Goal: Transaction & Acquisition: Purchase product/service

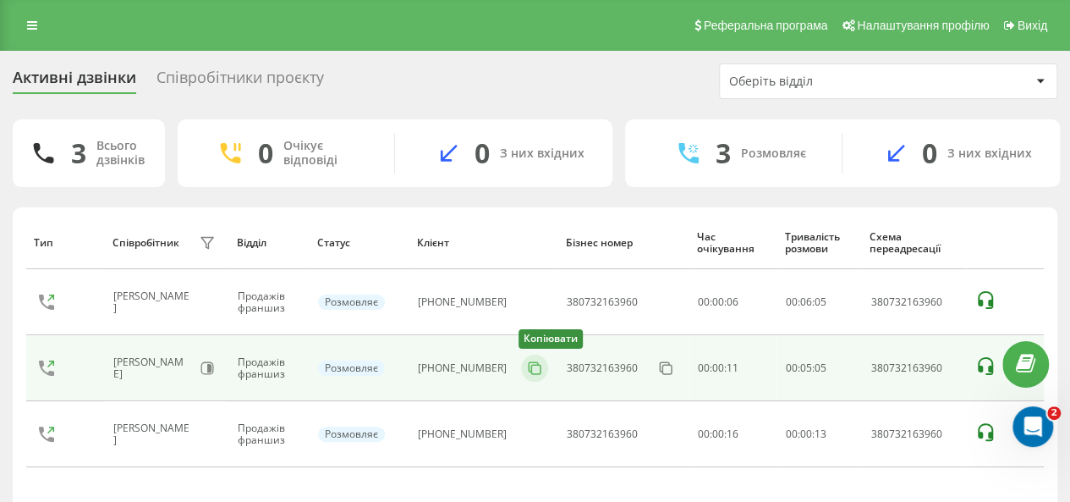
click at [529, 367] on icon at bounding box center [534, 368] width 17 height 17
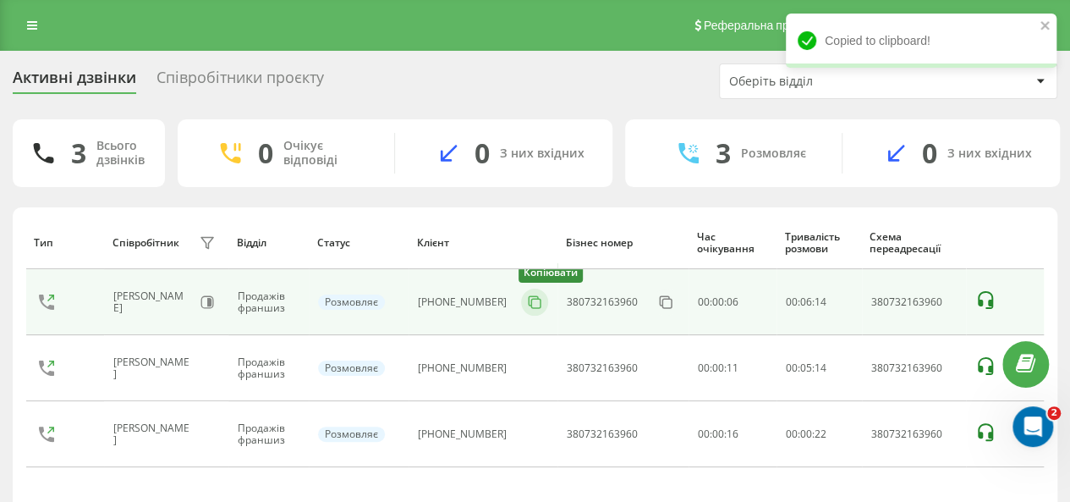
click at [531, 301] on rect at bounding box center [535, 303] width 9 height 9
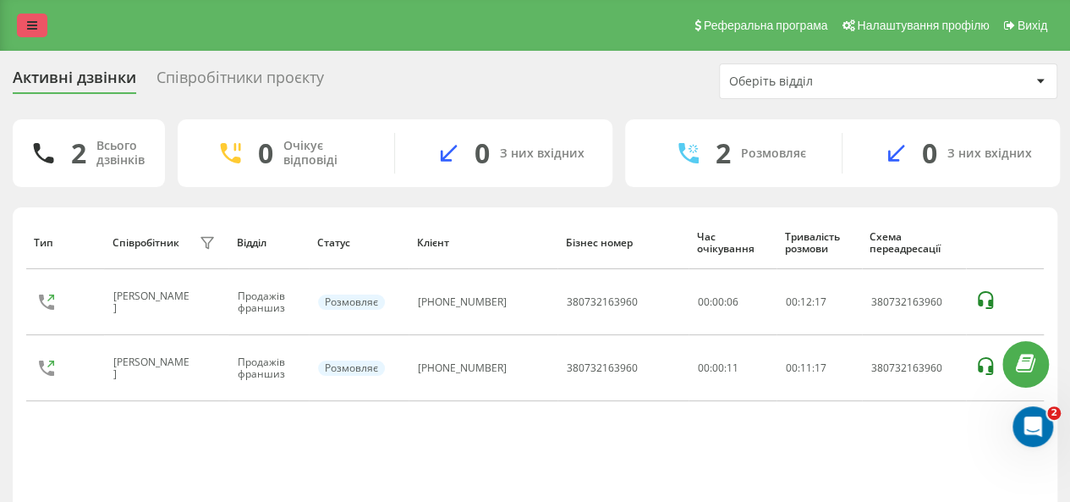
click at [30, 25] on icon at bounding box center [32, 25] width 10 height 12
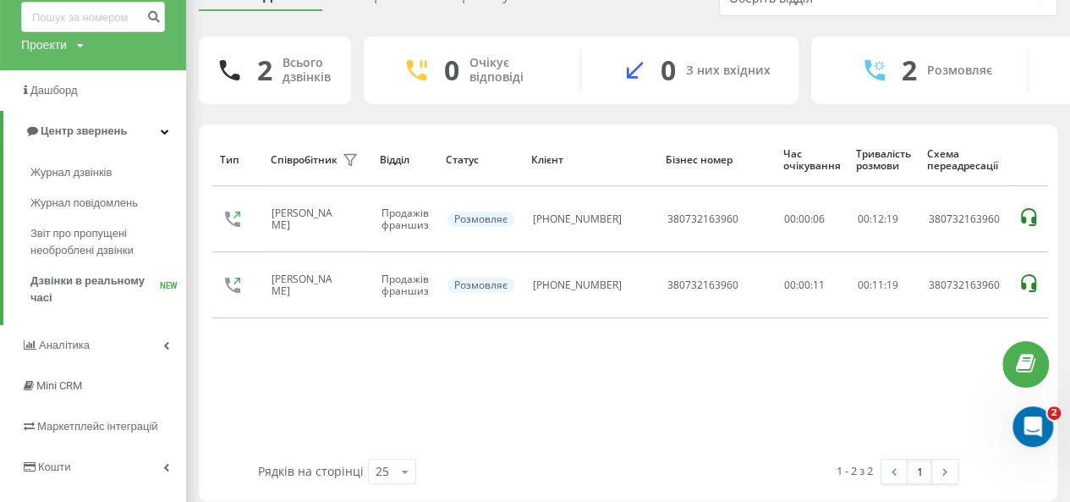
scroll to position [151, 0]
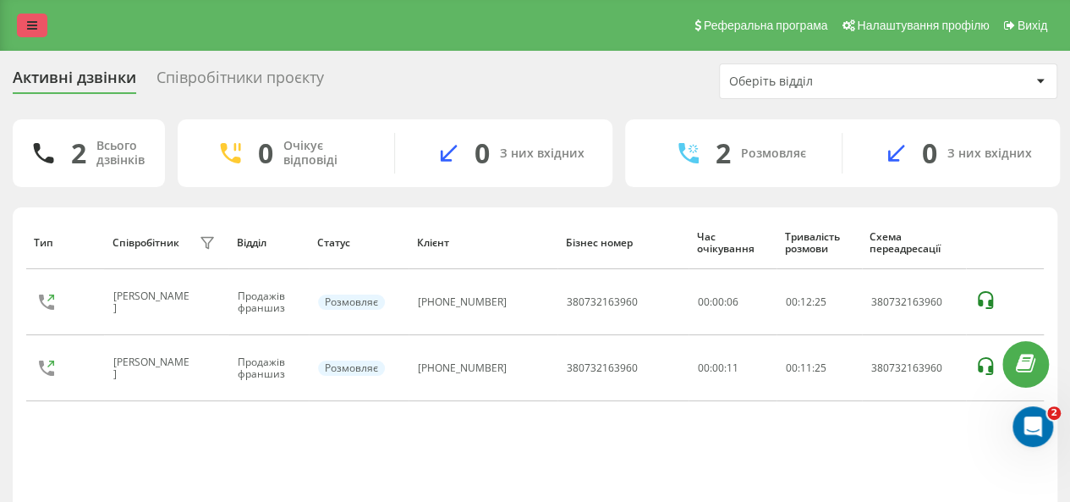
click at [34, 21] on icon at bounding box center [32, 25] width 10 height 12
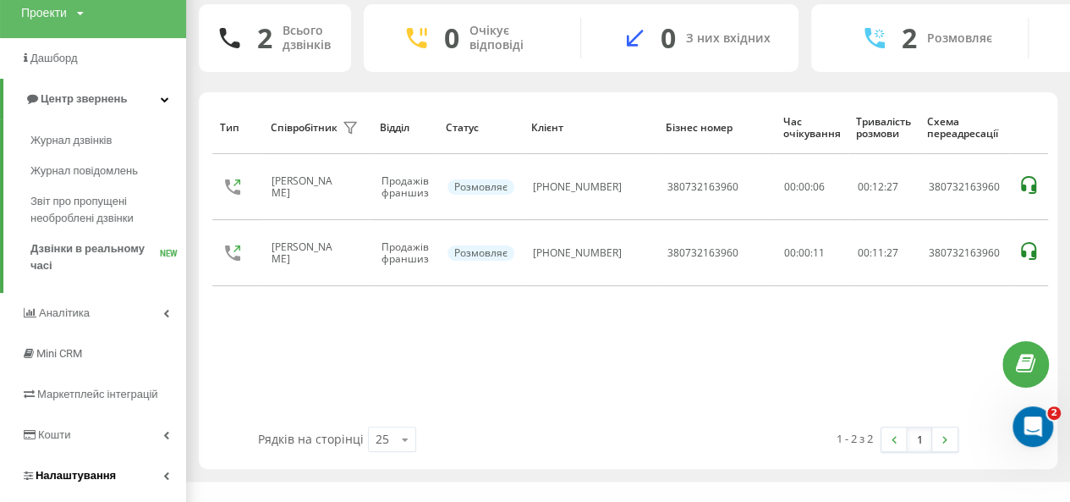
scroll to position [151, 0]
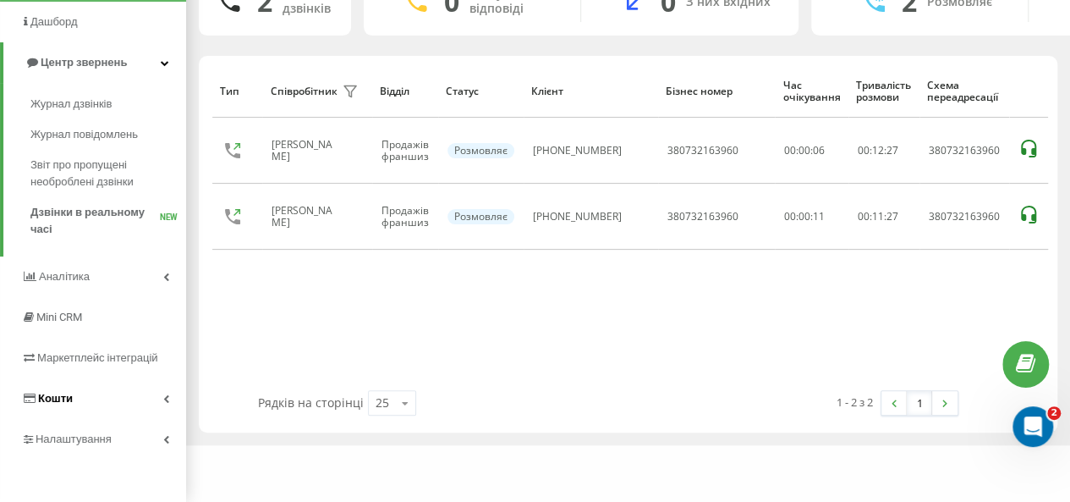
click at [67, 400] on span "Кошти" at bounding box center [55, 398] width 35 height 13
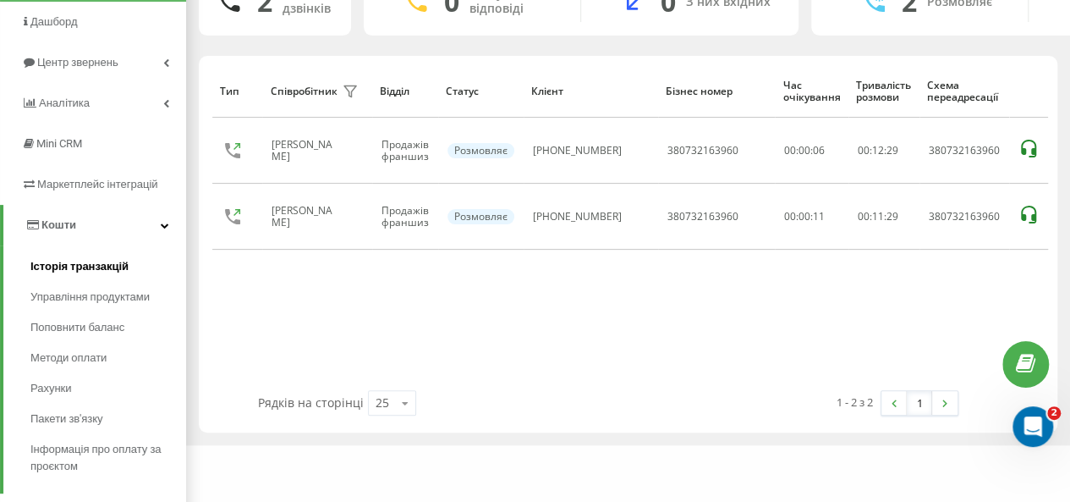
click at [77, 272] on span "Історія транзакцій" at bounding box center [79, 266] width 98 height 17
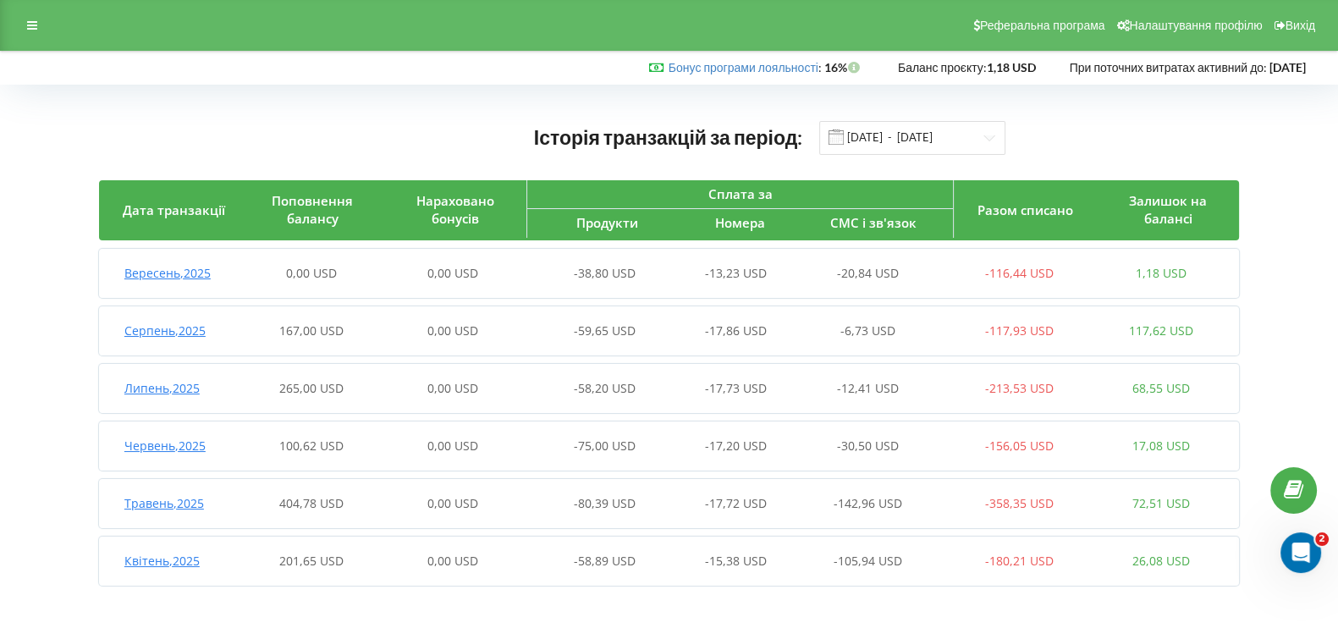
click at [14, 27] on div "Реферальна програма Налаштування профілю Вихід" at bounding box center [669, 25] width 1338 height 51
click at [24, 25] on div at bounding box center [32, 26] width 30 height 24
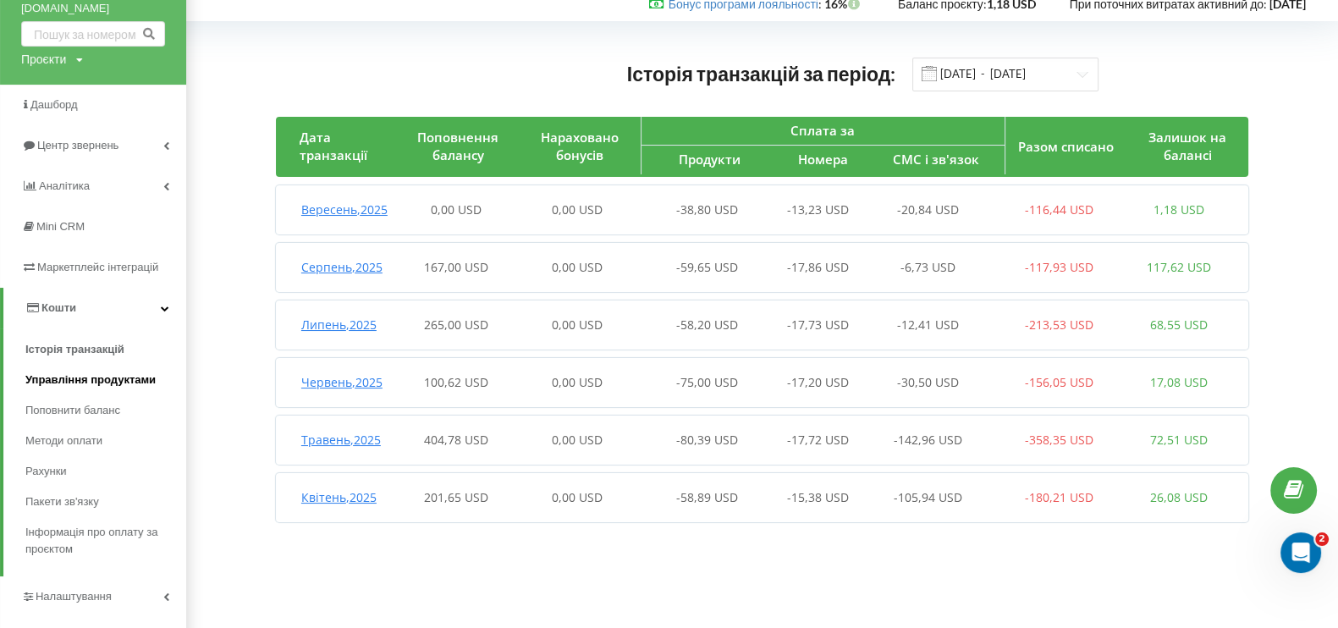
scroll to position [95, 0]
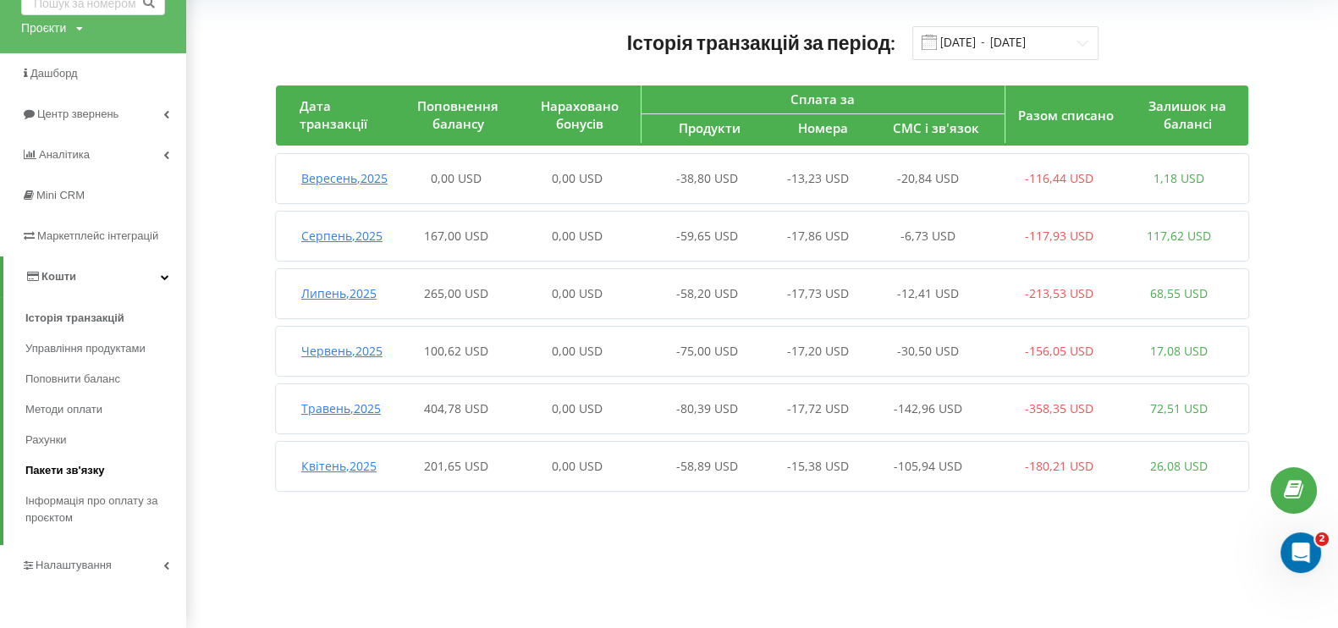
click at [71, 469] on span "Пакети зв'язку" at bounding box center [64, 470] width 79 height 17
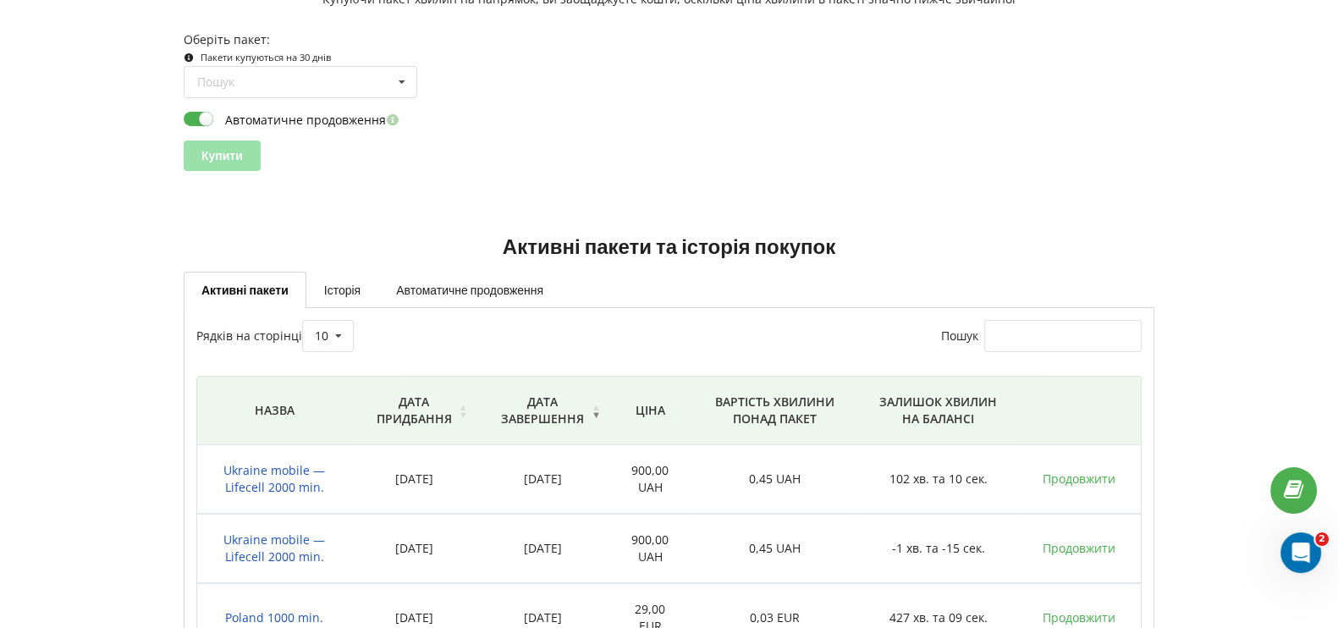
scroll to position [336, 0]
